Goal: Task Accomplishment & Management: Manage account settings

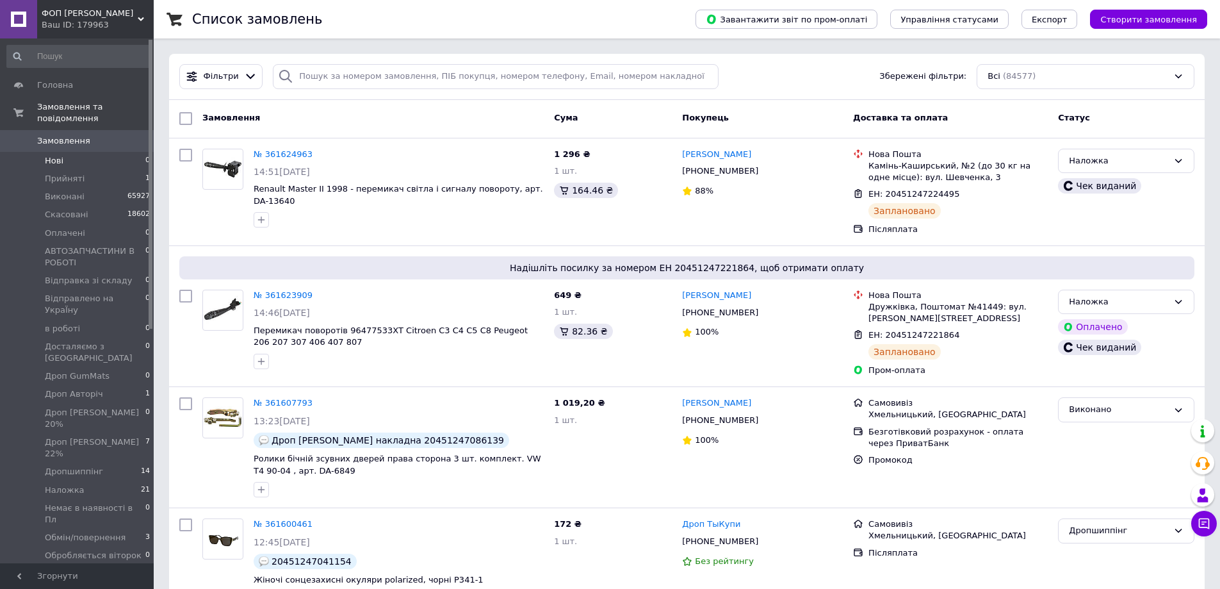
click at [72, 152] on li "Нові 0" at bounding box center [79, 161] width 158 height 18
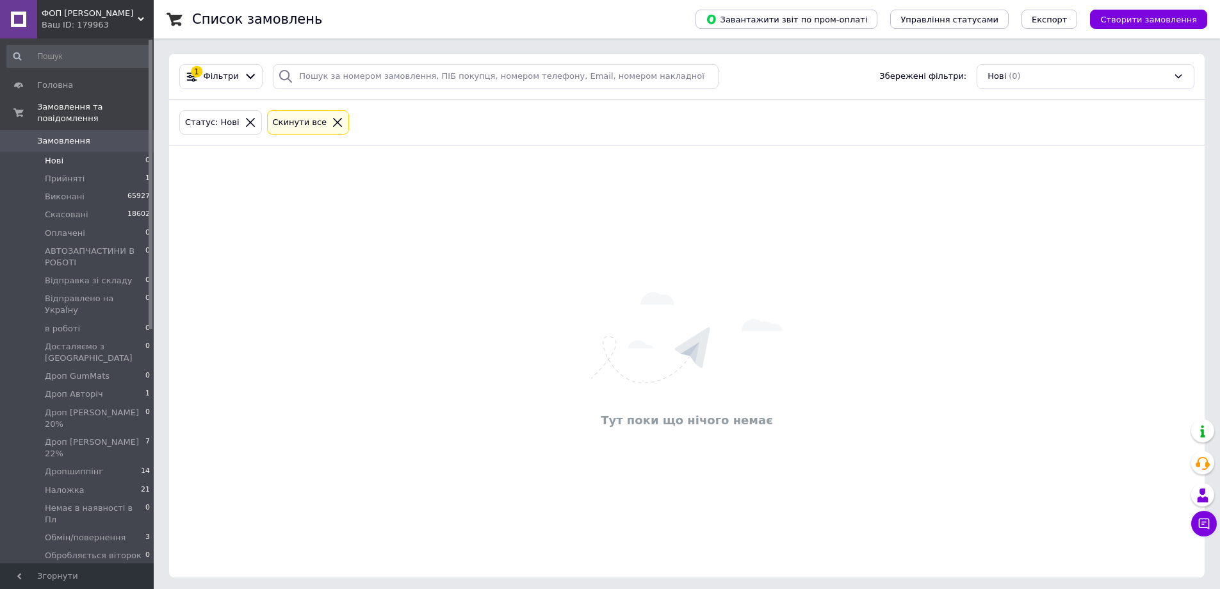
click at [131, 135] on span "0" at bounding box center [135, 141] width 35 height 12
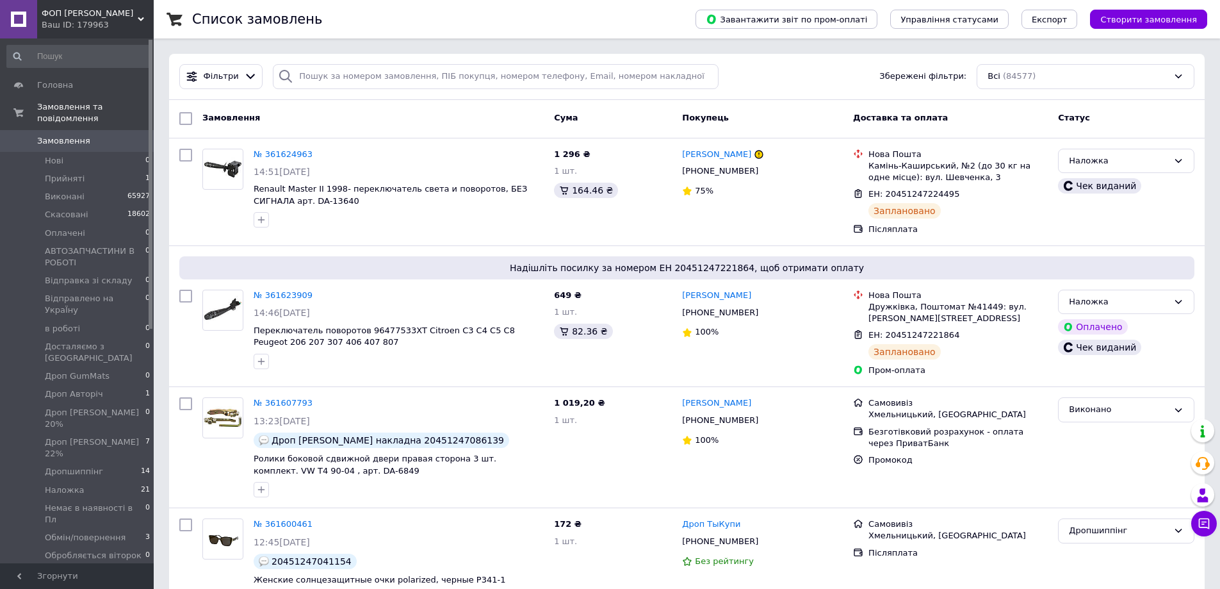
click at [76, 135] on span "Замовлення" at bounding box center [63, 141] width 53 height 12
drag, startPoint x: 75, startPoint y: 433, endPoint x: 33, endPoint y: 357, distance: 86.3
click at [75, 484] on span "Наложка" at bounding box center [65, 490] width 40 height 12
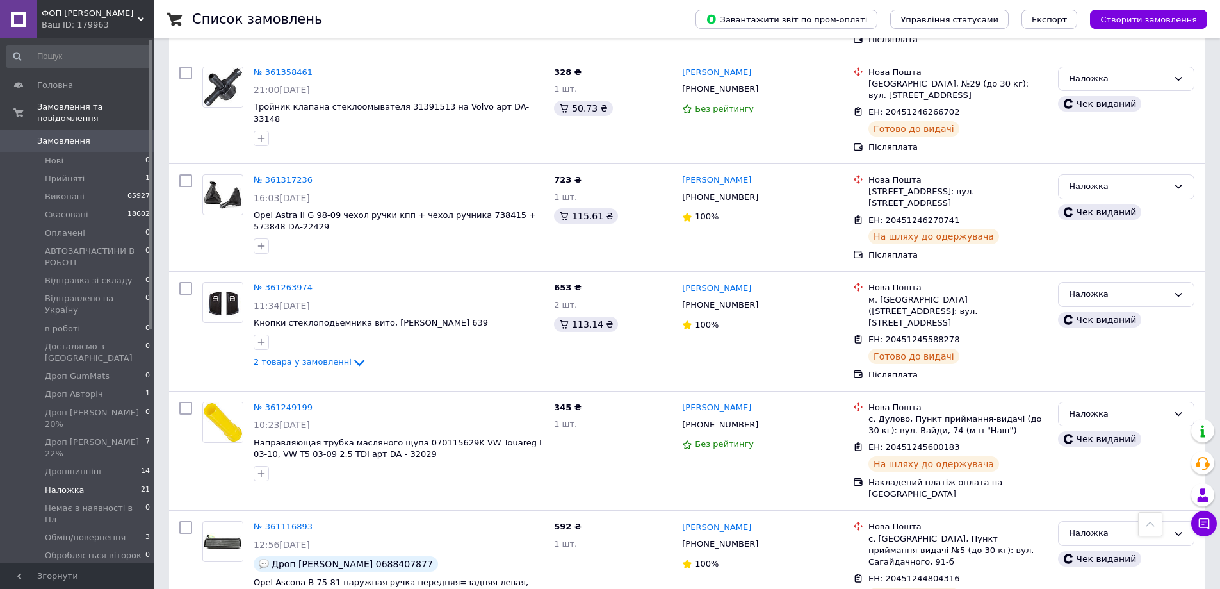
scroll to position [2057, 0]
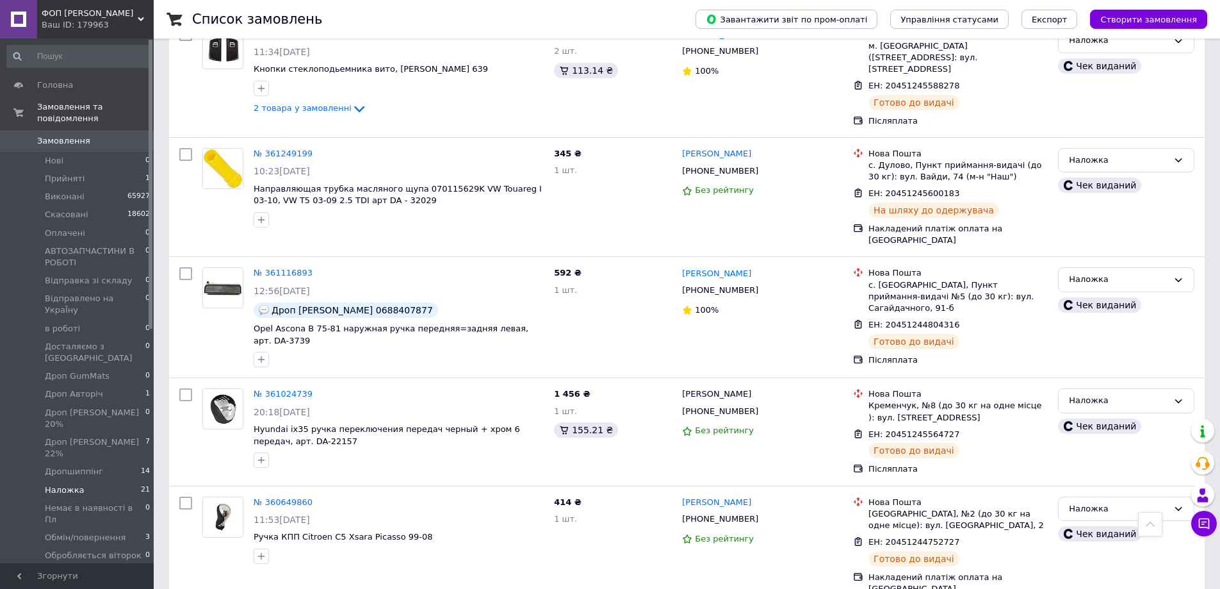
click at [91, 31] on div "ФОП Шуст Ваш ID: 179963" at bounding box center [95, 19] width 117 height 38
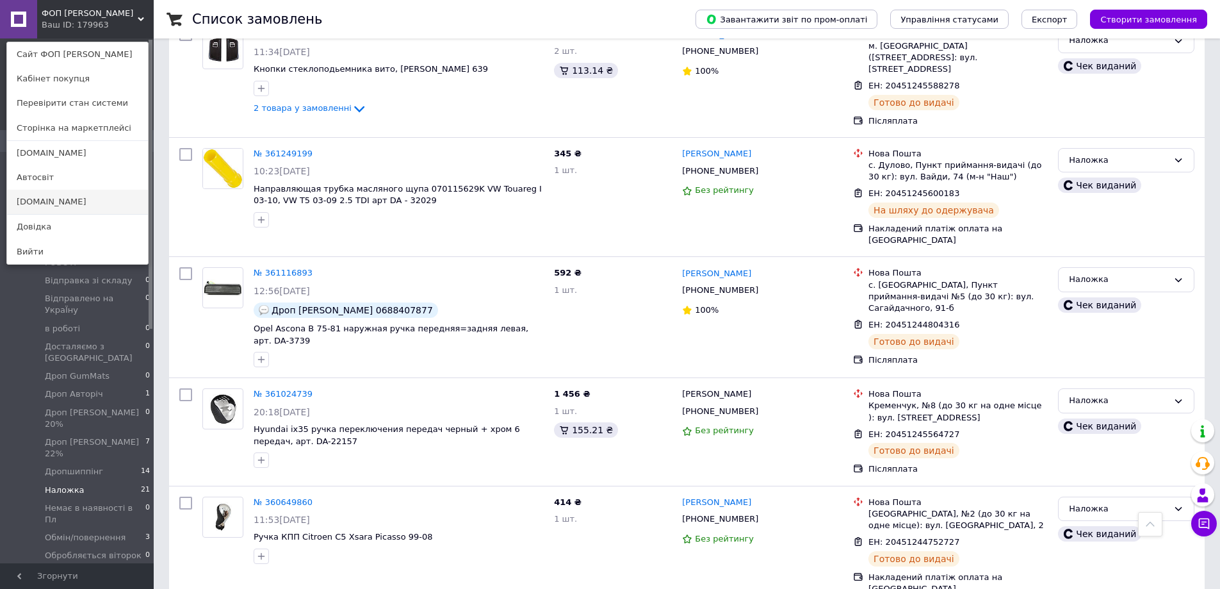
click at [29, 198] on link "[DOMAIN_NAME]" at bounding box center [77, 202] width 141 height 24
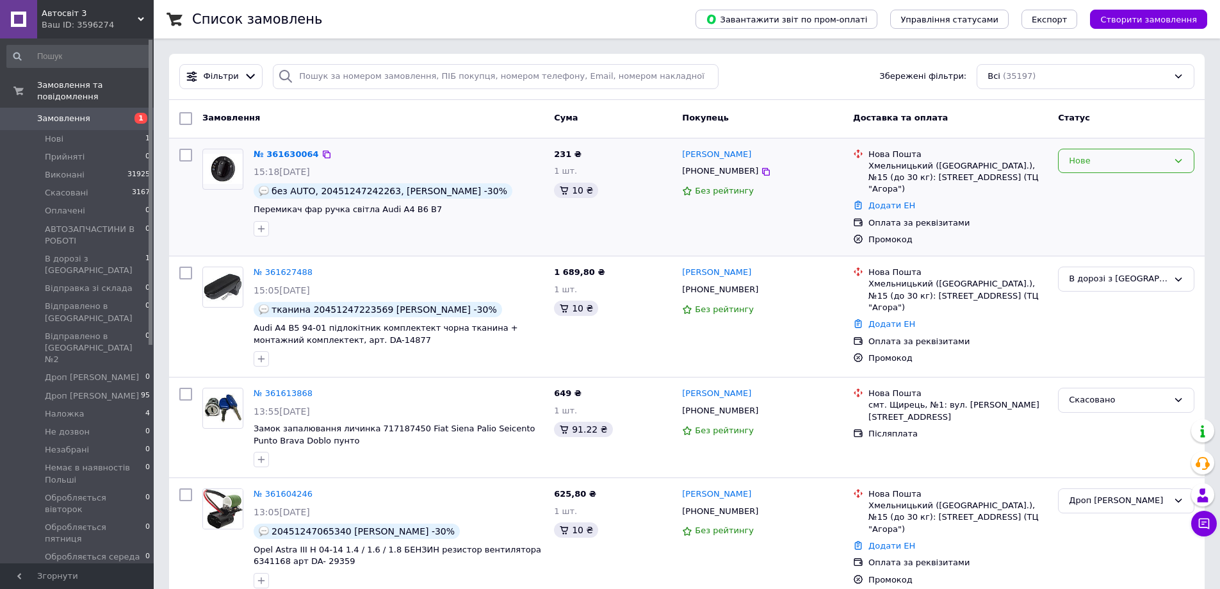
click at [1157, 169] on div "Нове" at bounding box center [1126, 161] width 136 height 25
click at [1115, 273] on li "АВТОЗАПЧАСТИНИ В РОБОТІ" at bounding box center [1126, 287] width 135 height 37
click at [108, 28] on div "Ваш ID: 3596274" at bounding box center [98, 25] width 112 height 12
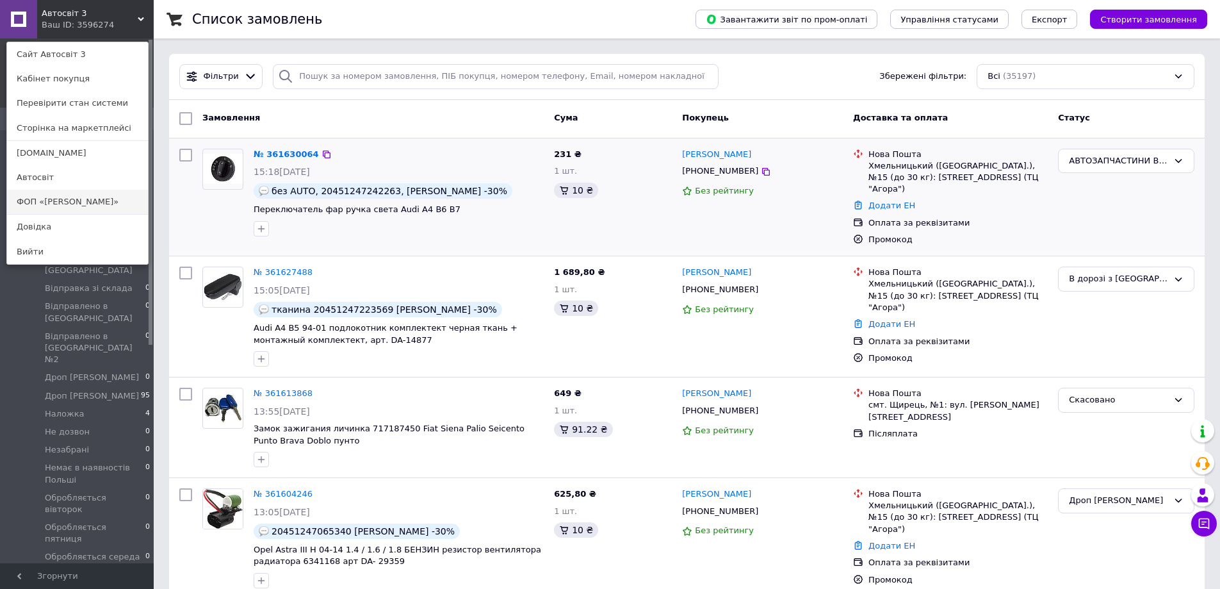
click at [63, 200] on link "ФОП «[PERSON_NAME]»" at bounding box center [77, 202] width 141 height 24
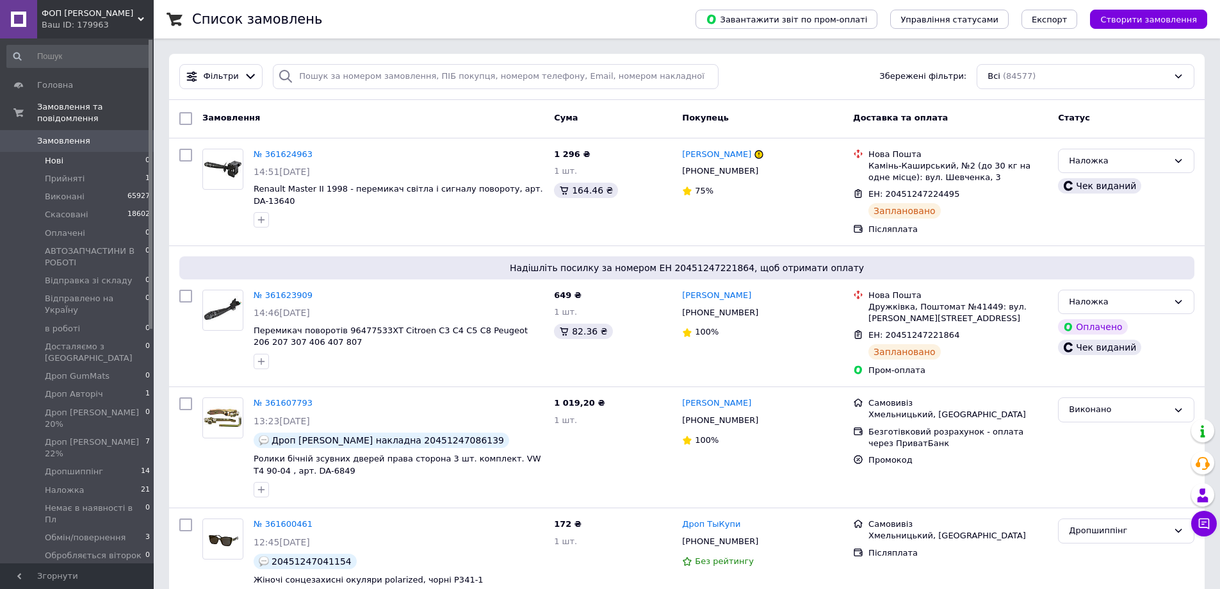
click at [81, 156] on li "Нові 0" at bounding box center [79, 161] width 158 height 18
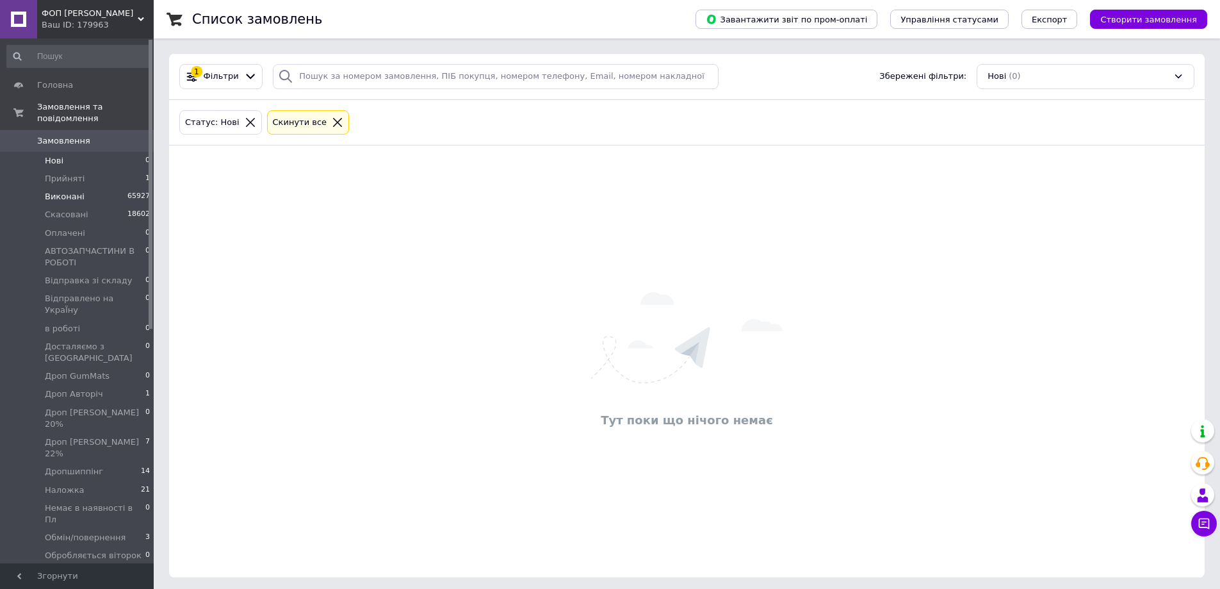
click at [77, 188] on li "Виконані 65927" at bounding box center [79, 197] width 158 height 18
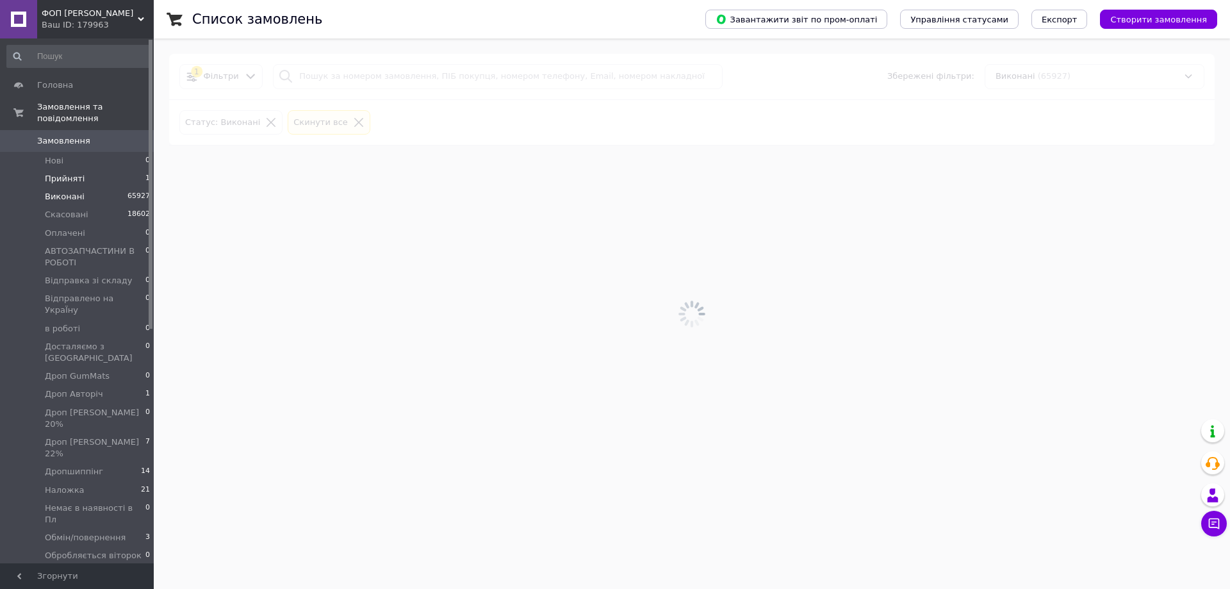
click at [76, 173] on span "Прийняті" at bounding box center [65, 179] width 40 height 12
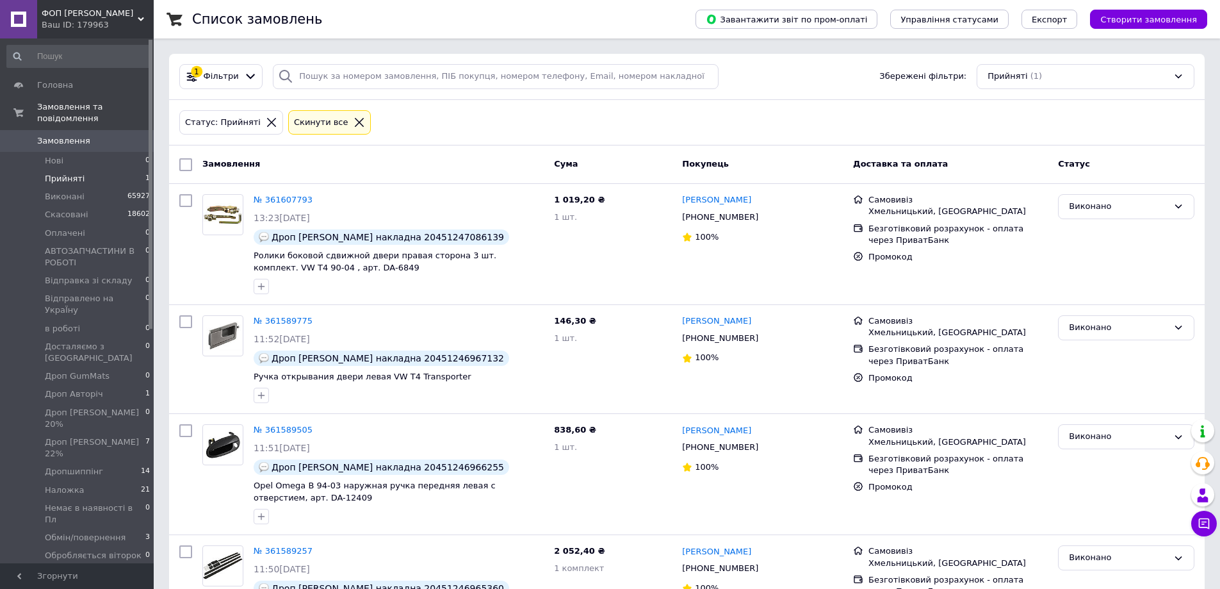
click at [99, 29] on div "Ваш ID: 179963" at bounding box center [98, 25] width 112 height 12
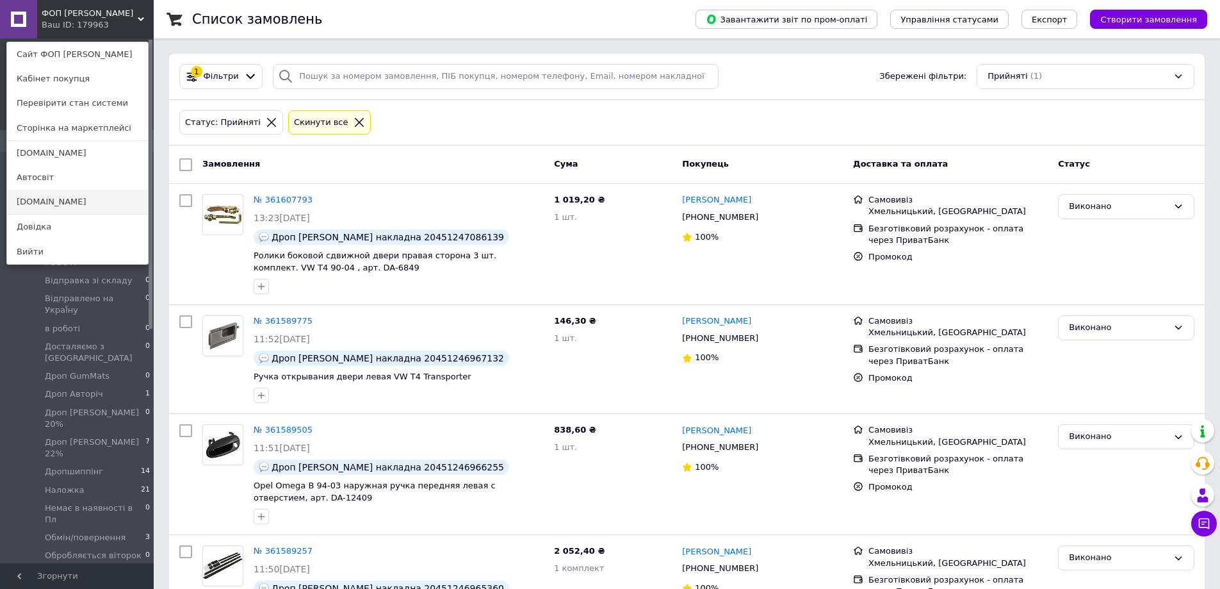
click at [92, 211] on link "[DOMAIN_NAME]" at bounding box center [77, 202] width 141 height 24
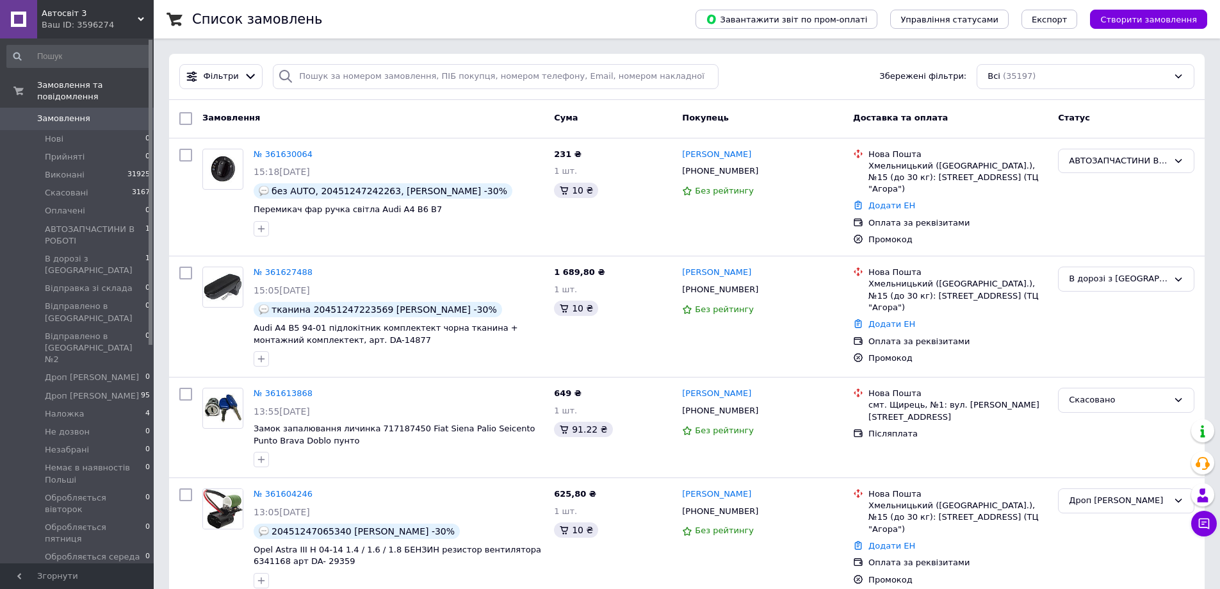
click at [88, 12] on span "Автосвіт 3" at bounding box center [90, 14] width 96 height 12
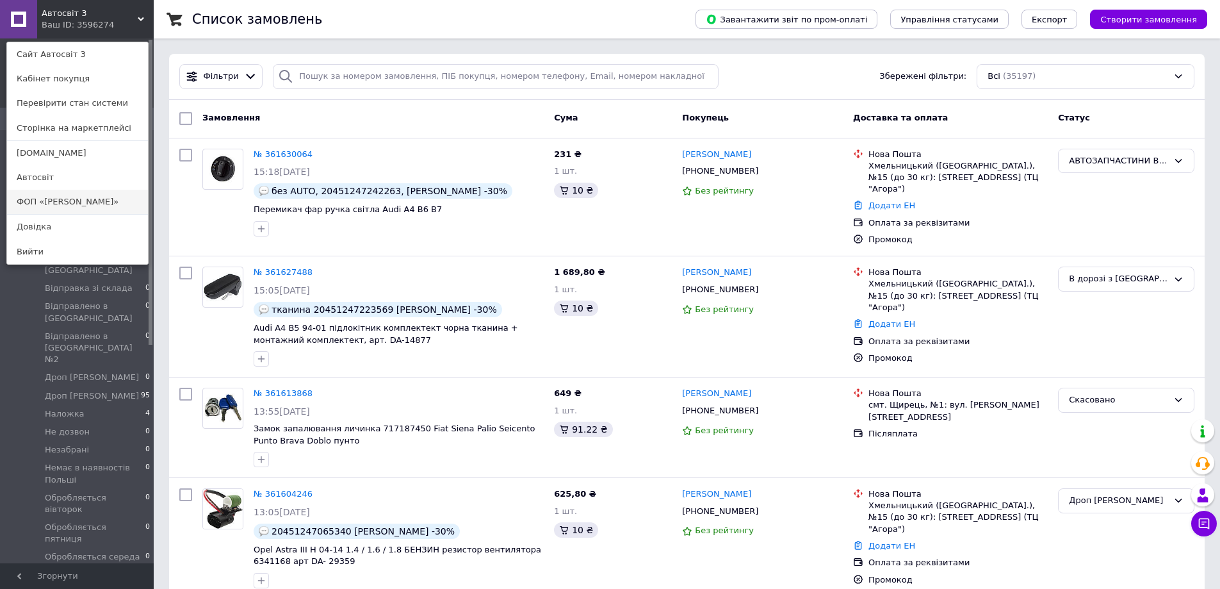
click at [65, 199] on link "ФОП «Шуст»" at bounding box center [77, 202] width 141 height 24
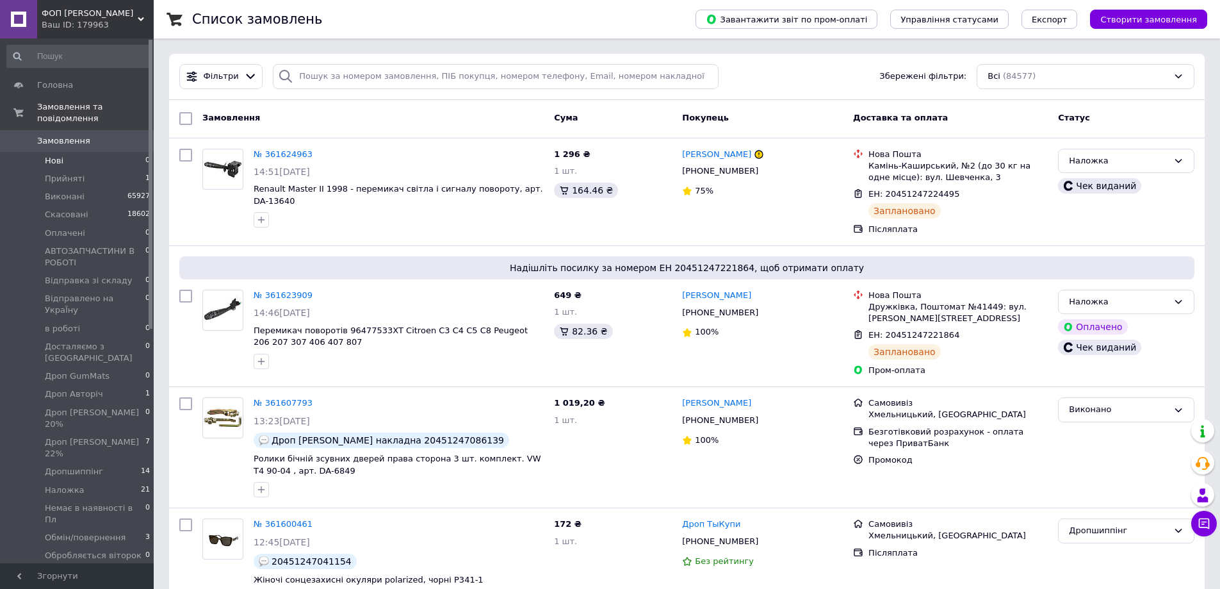
click at [117, 152] on li "Нові 0" at bounding box center [79, 161] width 158 height 18
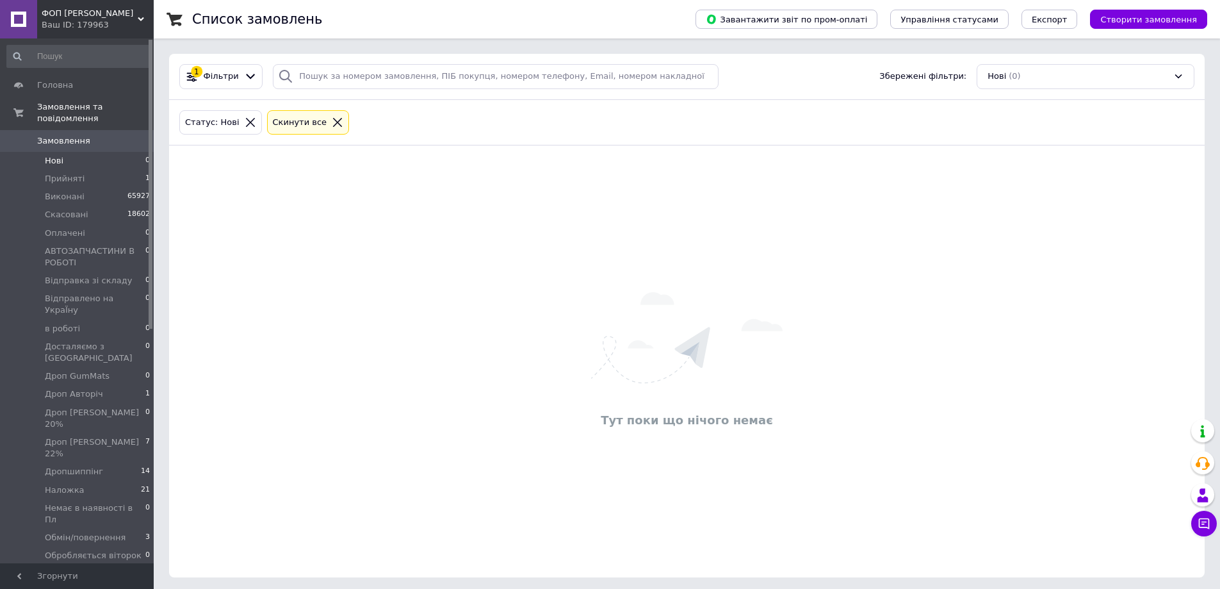
click at [128, 135] on span "0" at bounding box center [135, 141] width 35 height 12
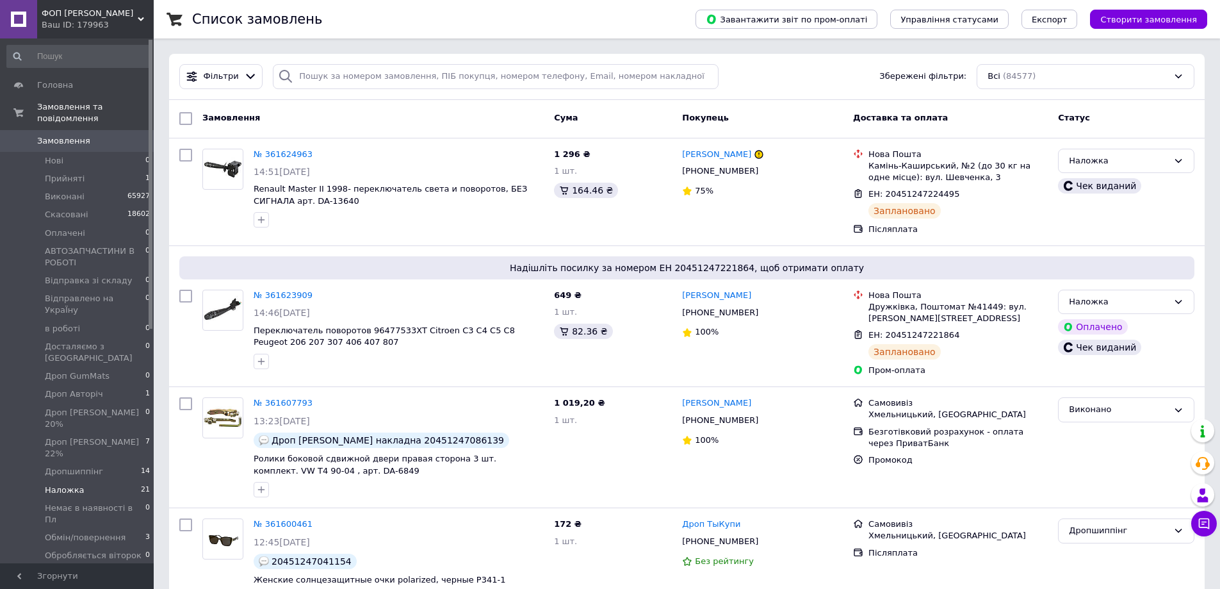
click at [66, 484] on span "Наложка" at bounding box center [65, 490] width 40 height 12
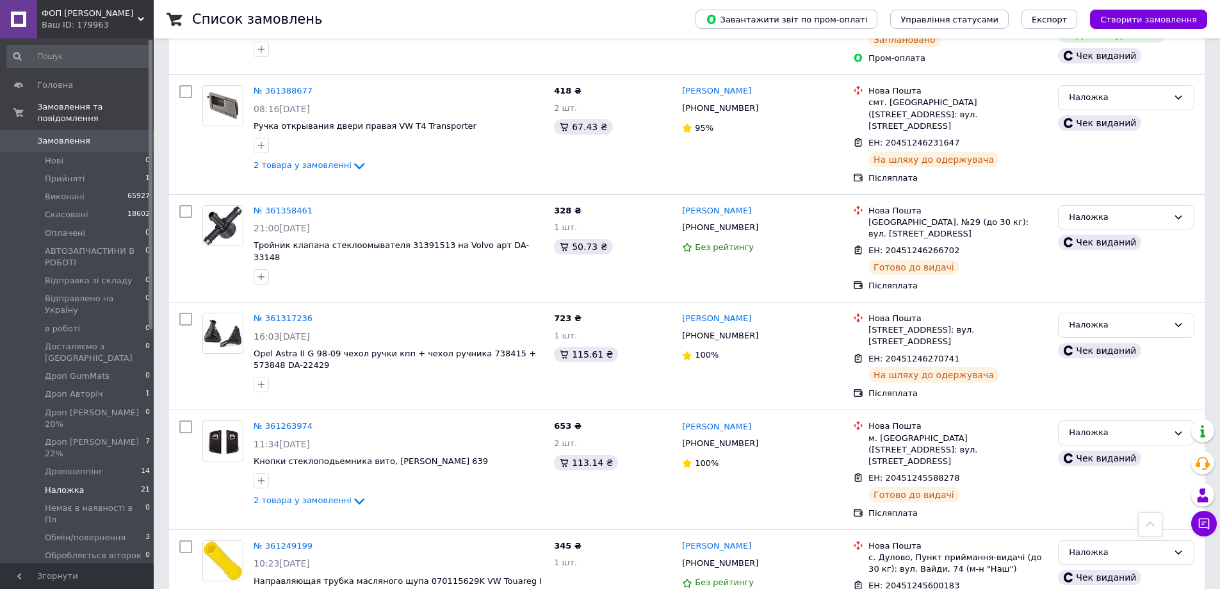
scroll to position [2057, 0]
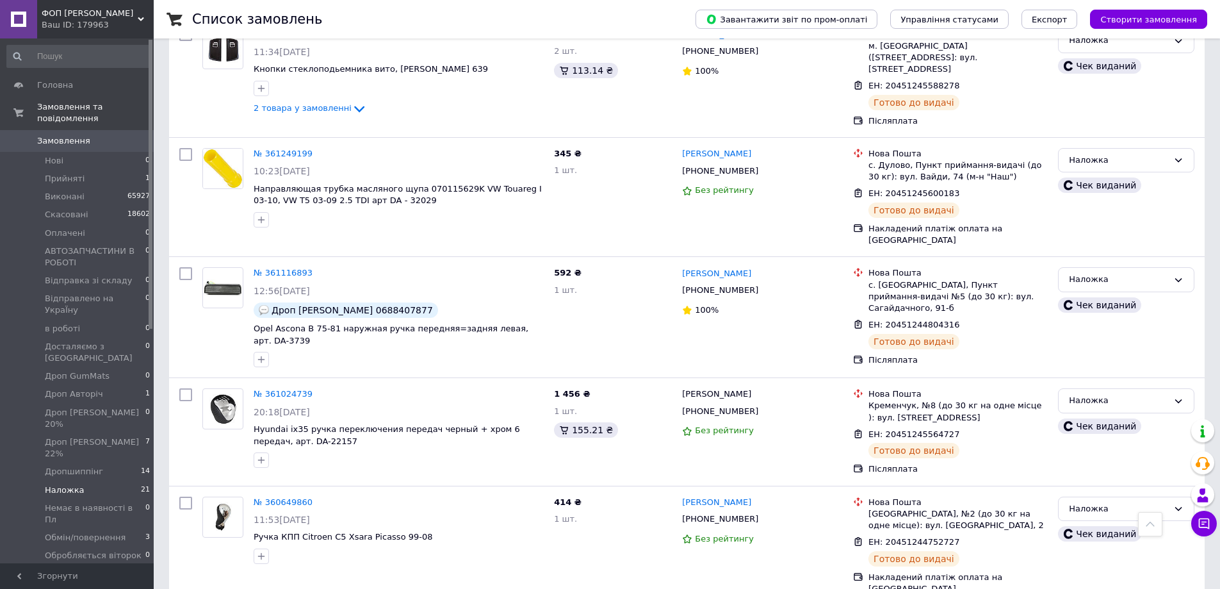
click at [70, 130] on link "Замовлення 0" at bounding box center [79, 141] width 158 height 22
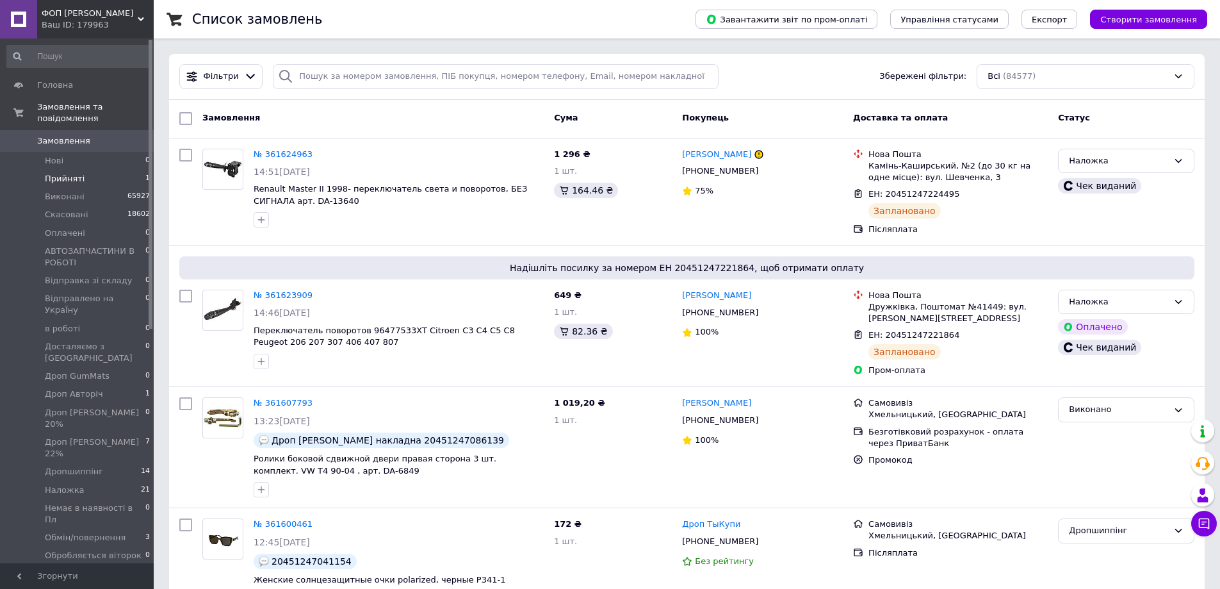
click at [101, 170] on li "Прийняті 1" at bounding box center [79, 179] width 158 height 18
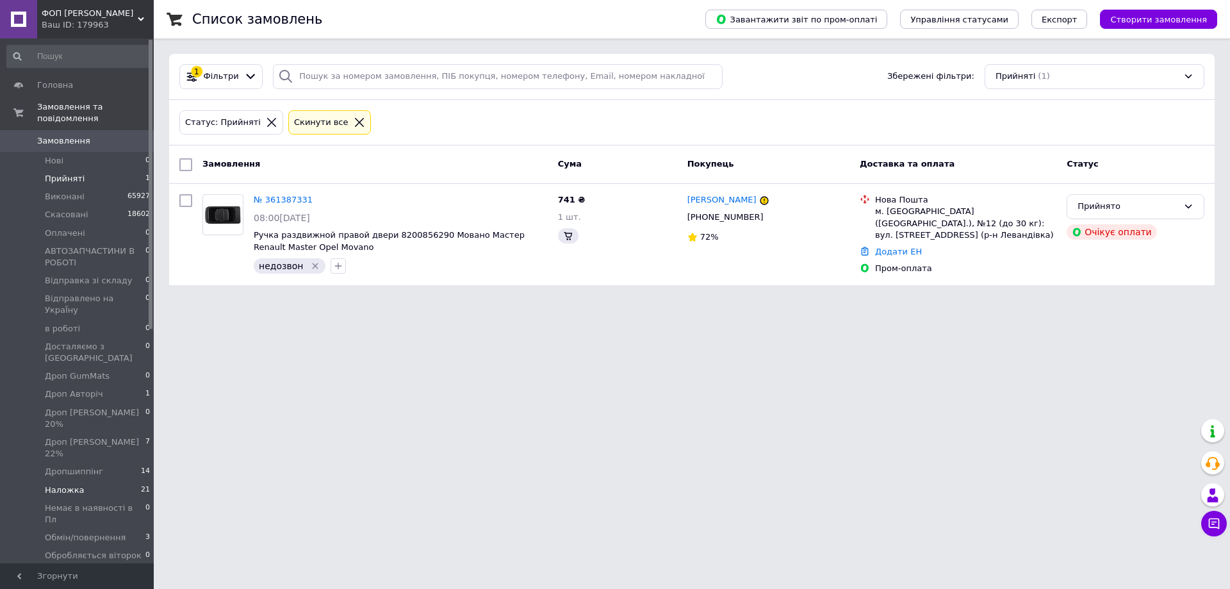
click at [95, 481] on li "Наложка 21" at bounding box center [79, 490] width 158 height 18
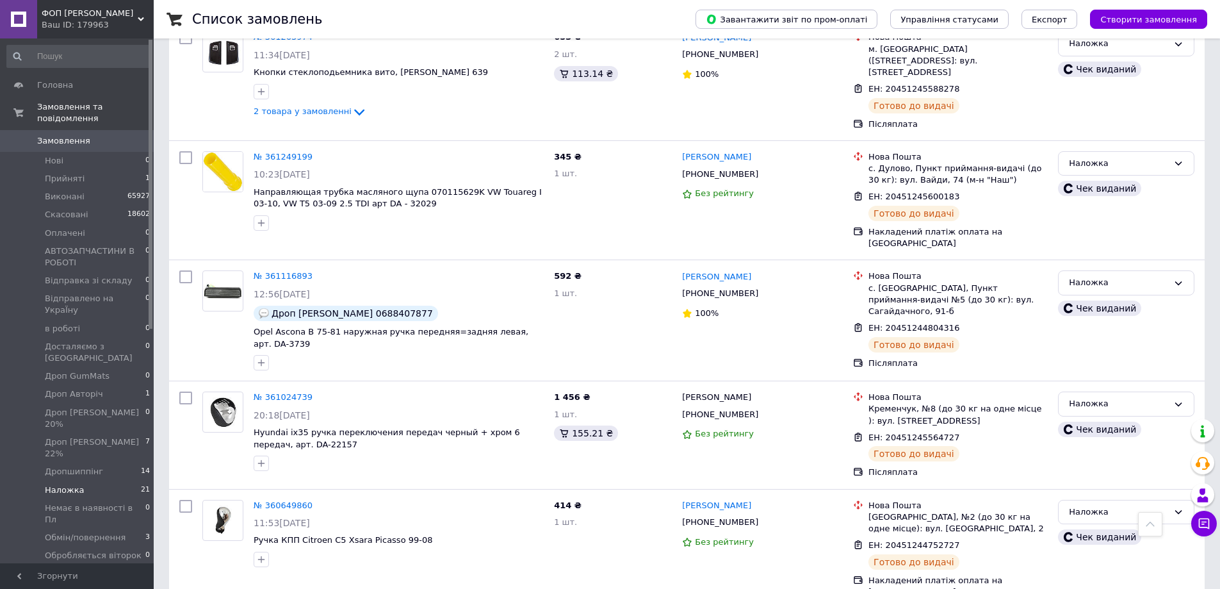
scroll to position [2057, 0]
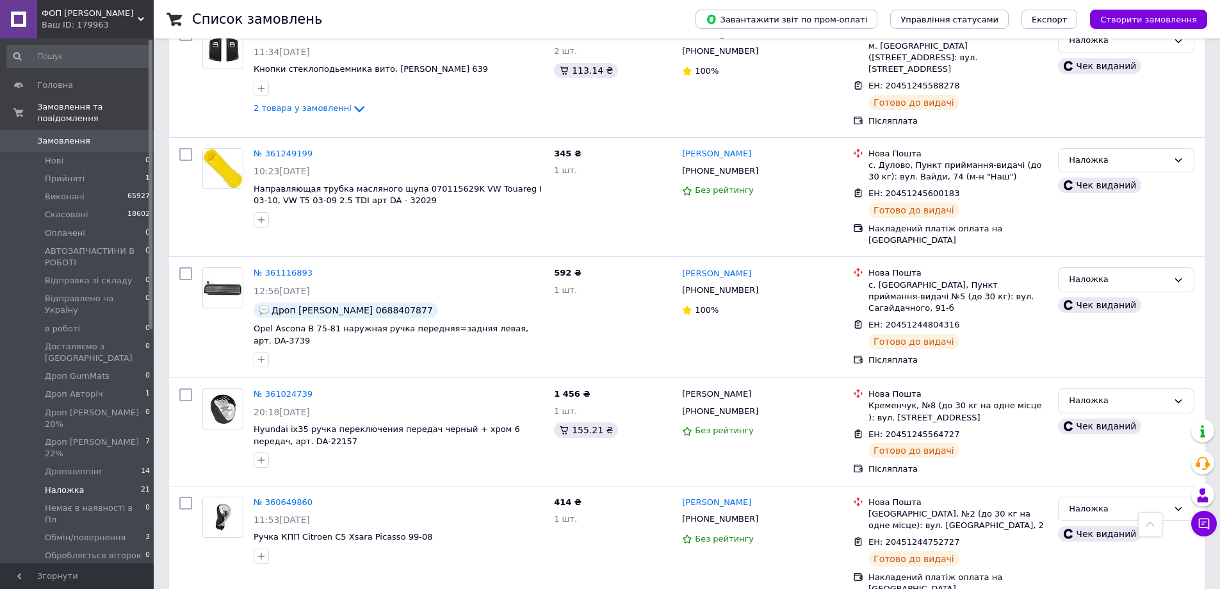
click at [93, 136] on link "Замовлення 0" at bounding box center [79, 141] width 158 height 22
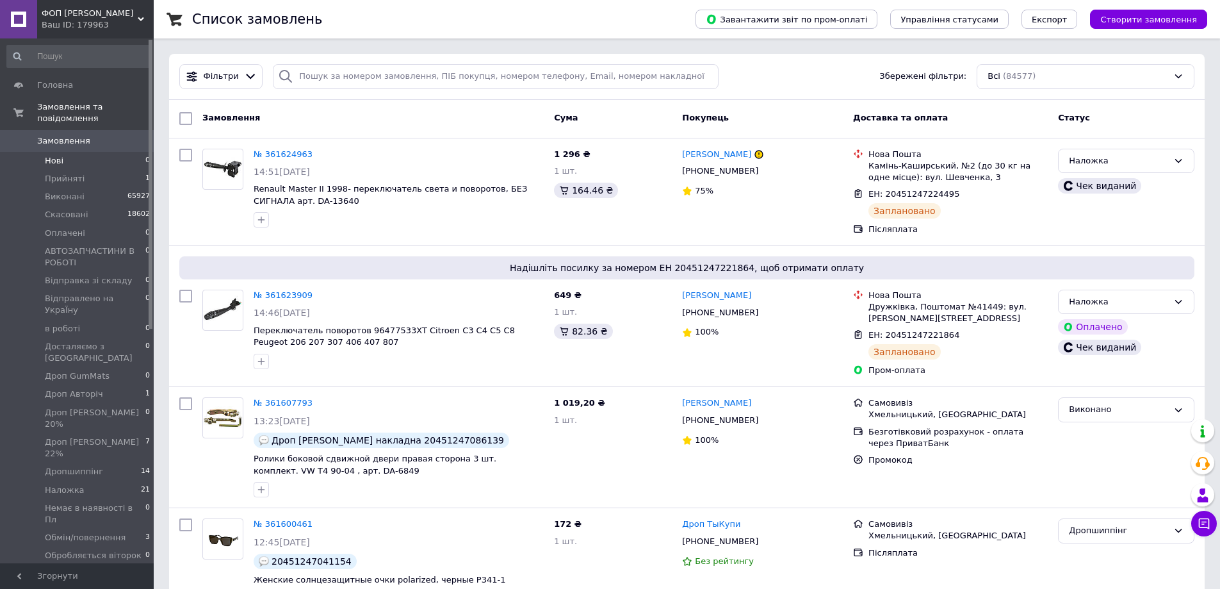
click at [49, 155] on span "Нові" at bounding box center [54, 161] width 19 height 12
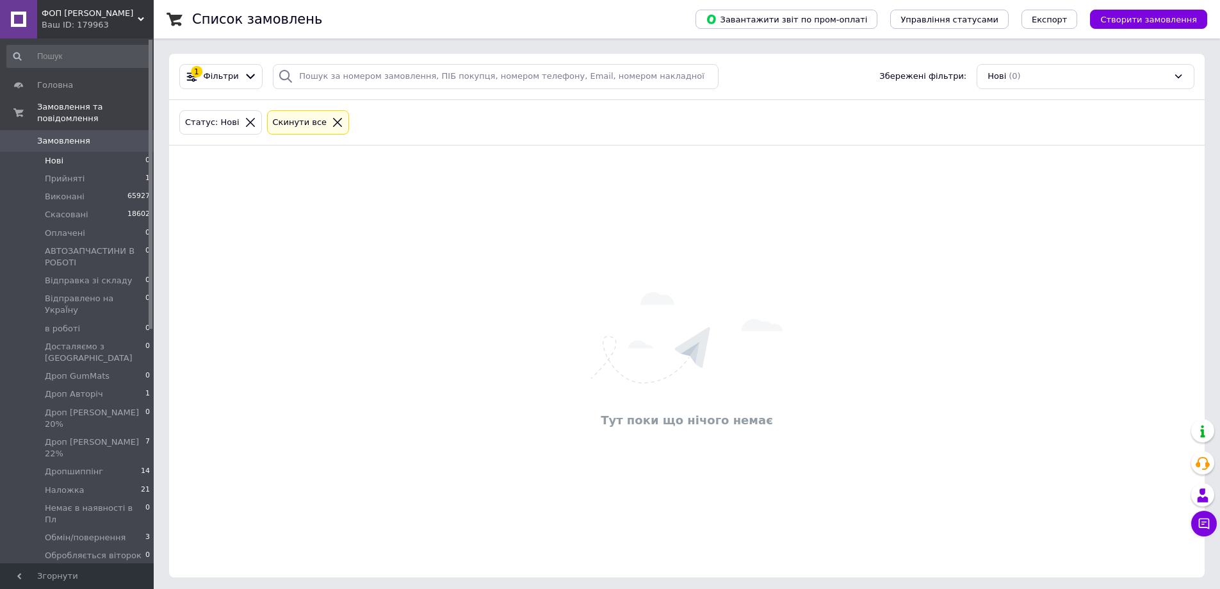
click at [76, 135] on span "Замовлення" at bounding box center [63, 141] width 53 height 12
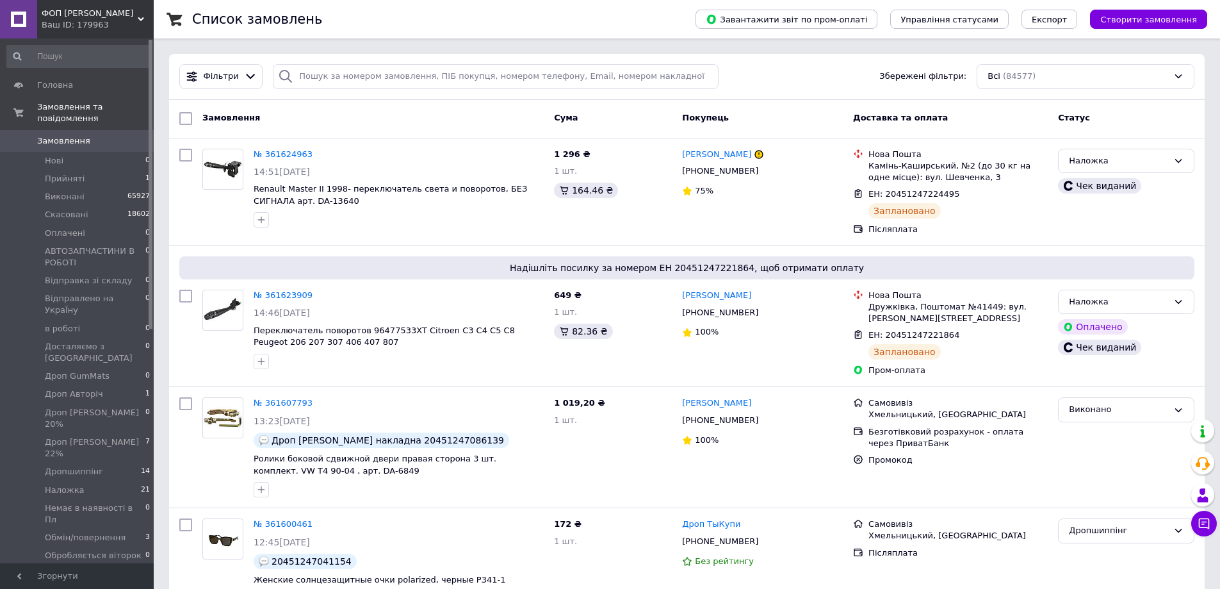
click at [122, 135] on span "0" at bounding box center [135, 141] width 35 height 12
click at [147, 152] on li "Нові 0" at bounding box center [79, 161] width 158 height 18
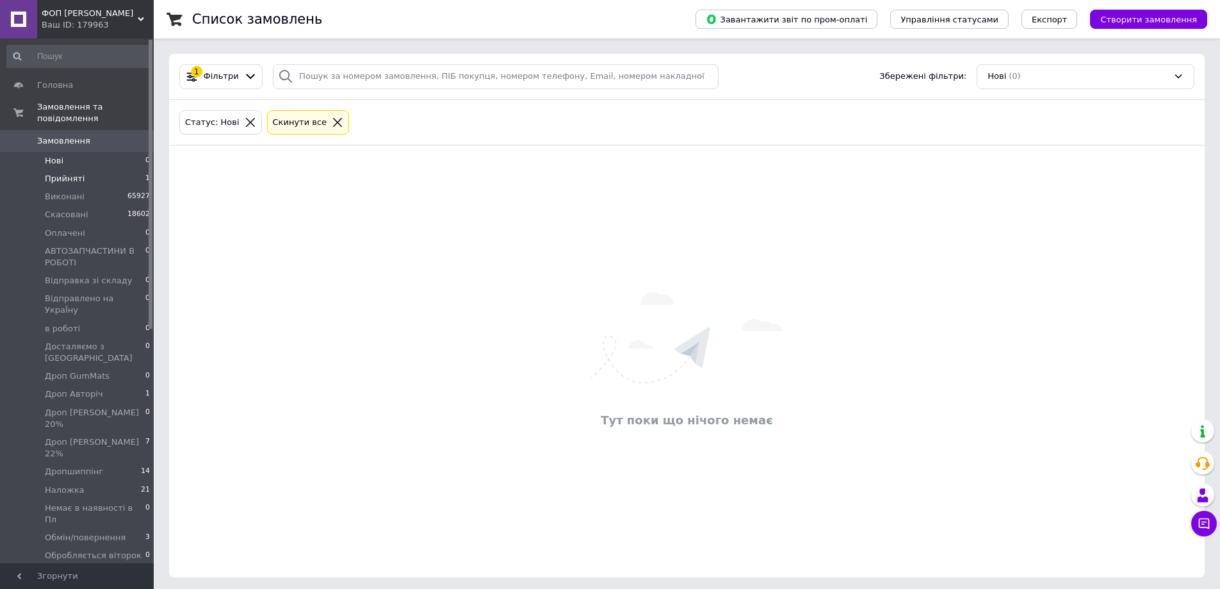
click at [134, 172] on li "Прийняті 1" at bounding box center [79, 179] width 158 height 18
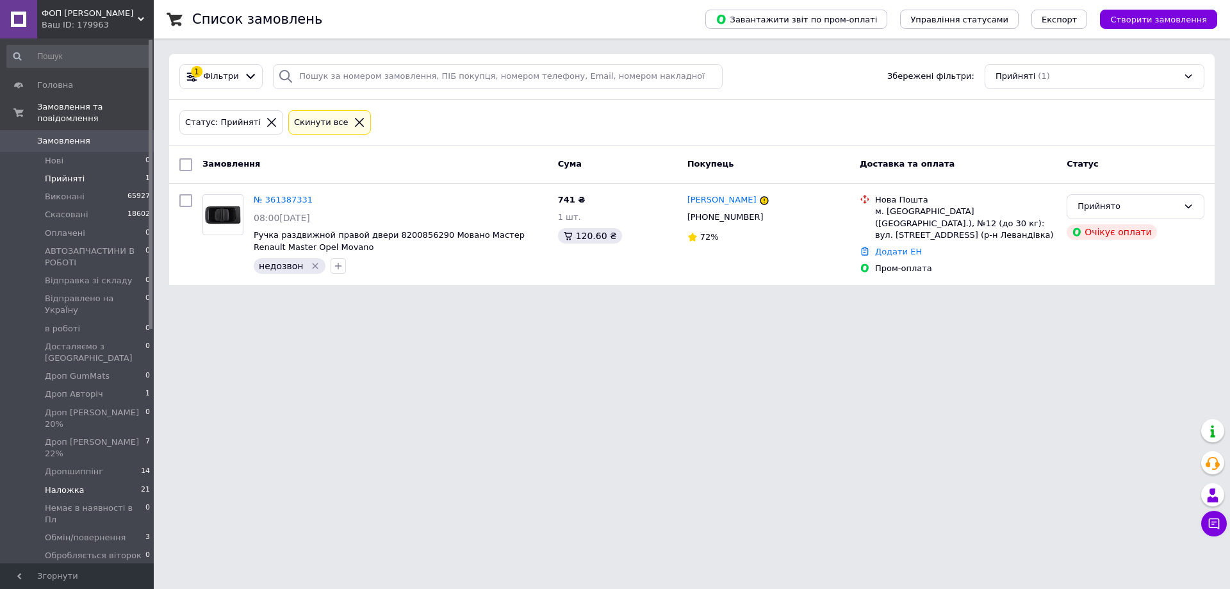
click at [124, 481] on li "Наложка 21" at bounding box center [79, 490] width 158 height 18
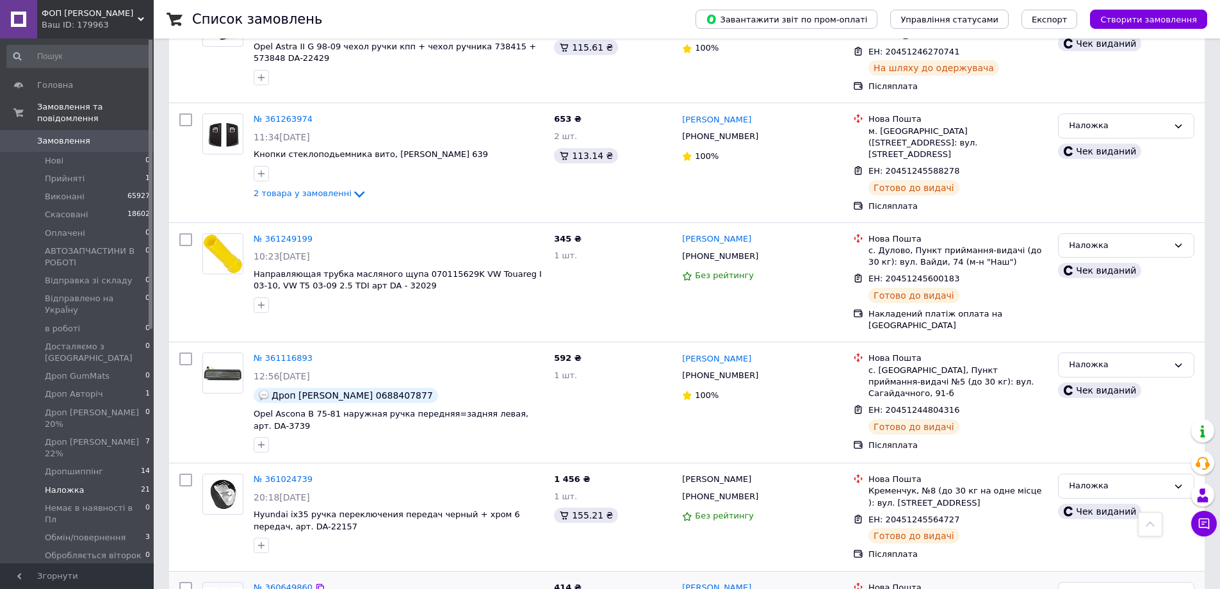
scroll to position [2057, 0]
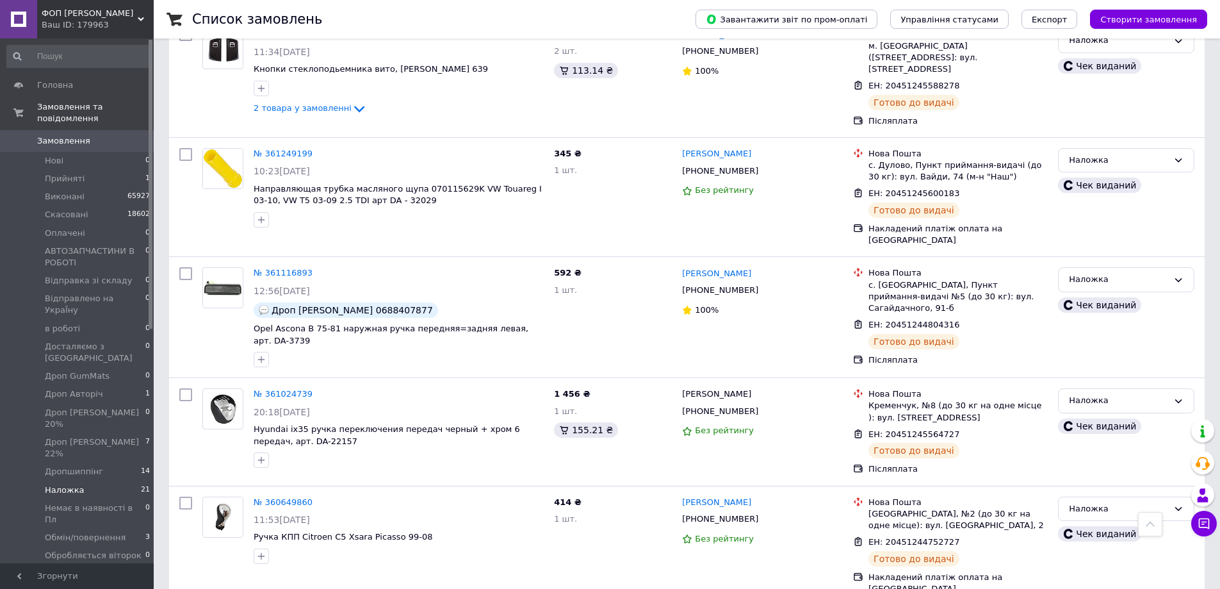
click at [104, 23] on div "Ваш ID: 179963" at bounding box center [98, 25] width 112 height 12
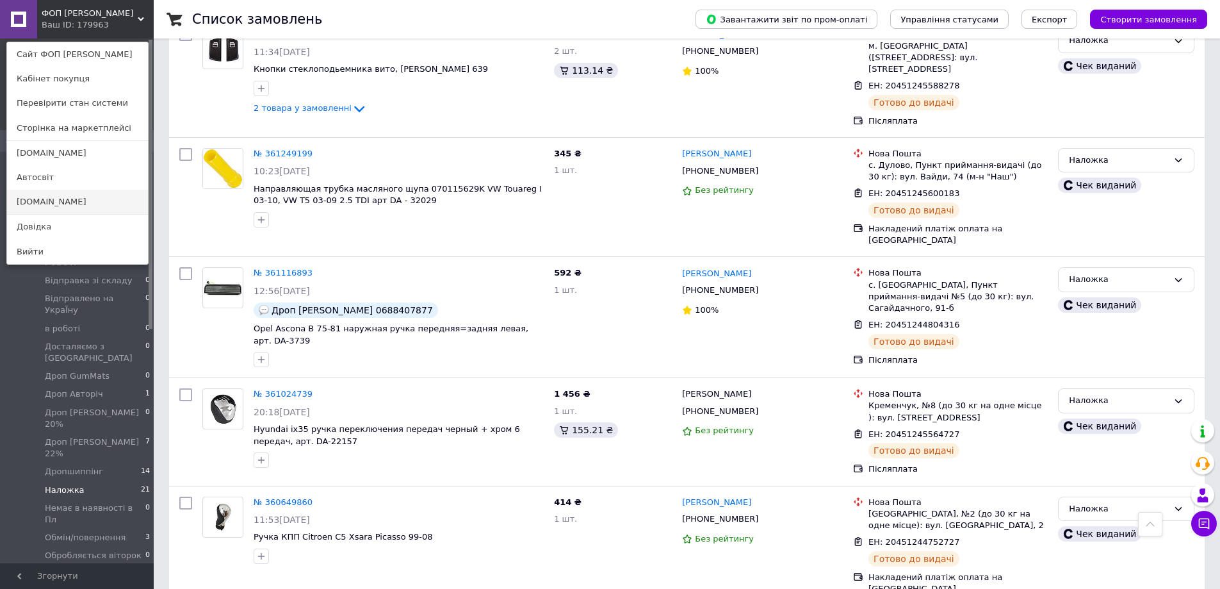
click at [53, 205] on link "[DOMAIN_NAME]" at bounding box center [77, 202] width 141 height 24
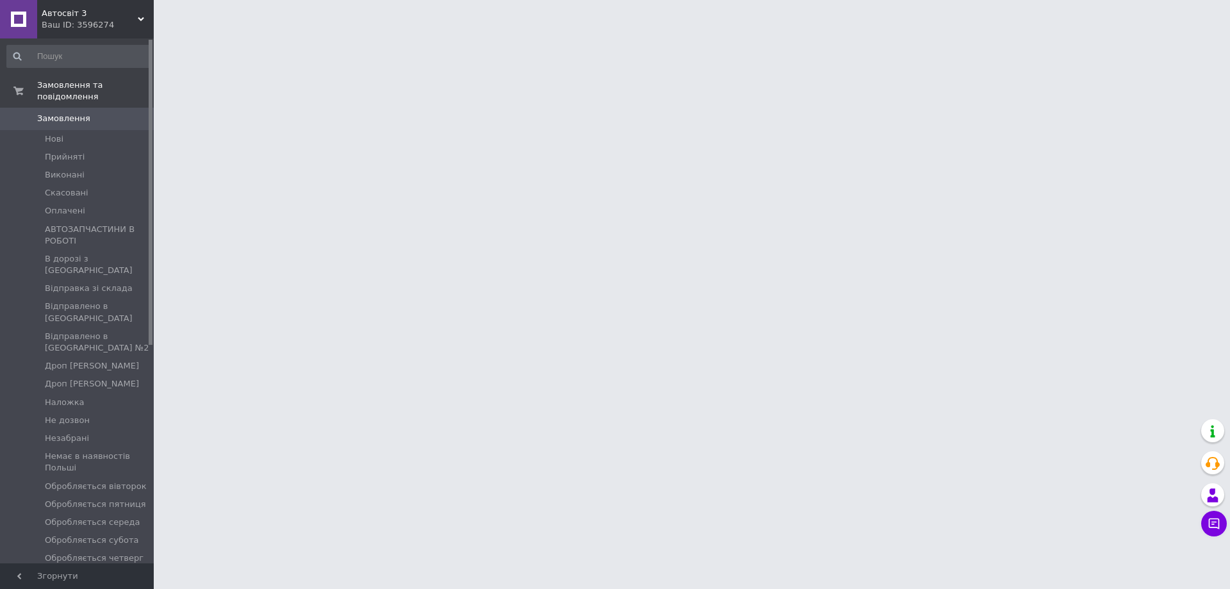
click at [118, 14] on span "Автосвіт 3" at bounding box center [90, 14] width 96 height 12
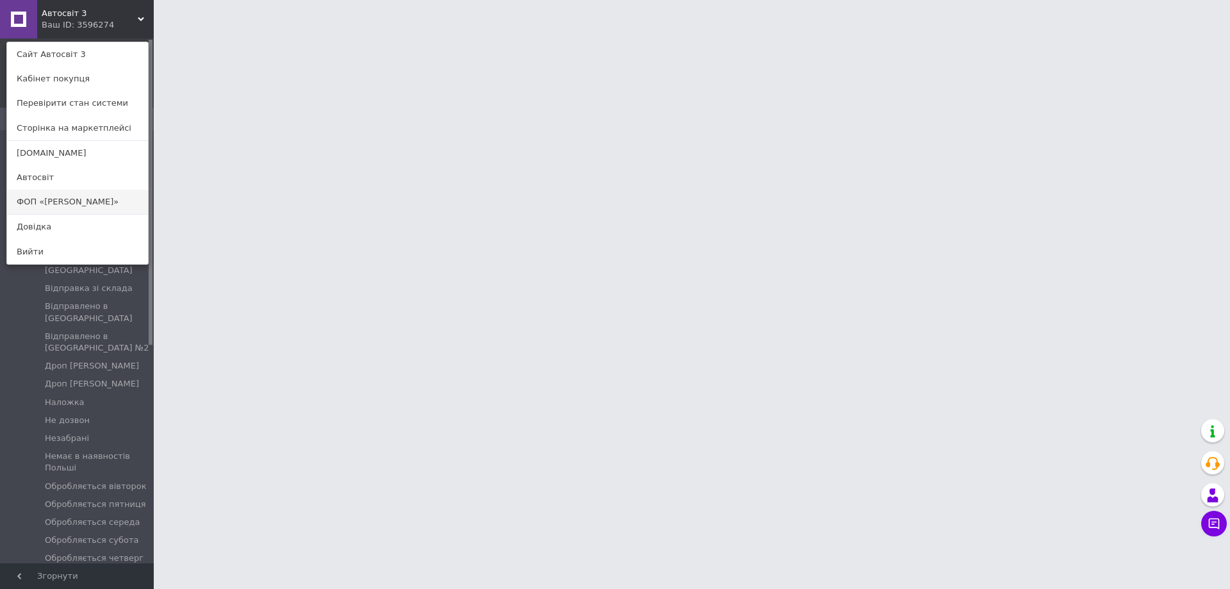
click at [106, 196] on link "ФОП «[PERSON_NAME]»" at bounding box center [77, 202] width 141 height 24
